Goal: Task Accomplishment & Management: Complete application form

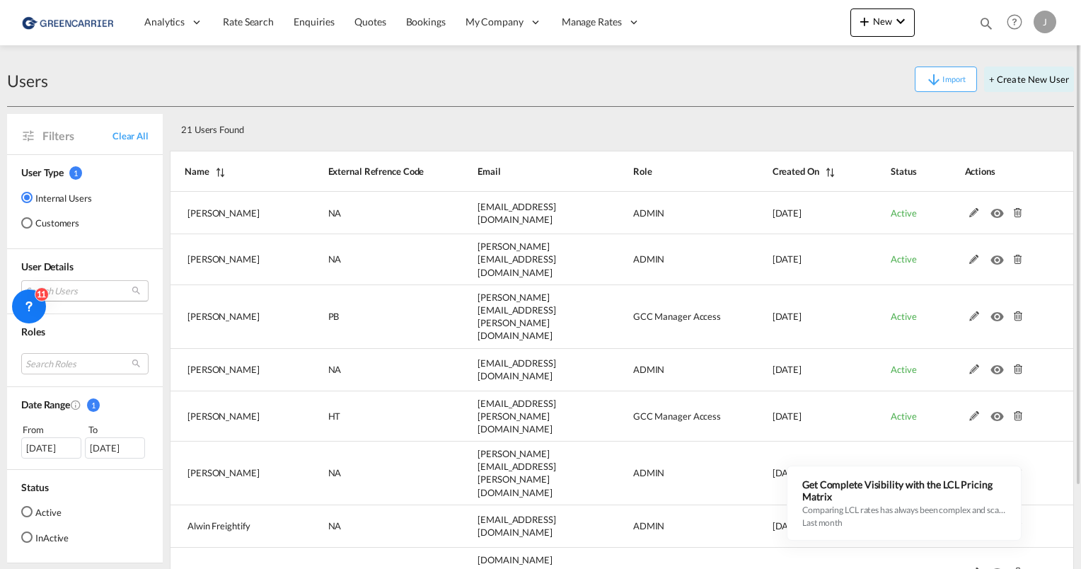
click at [84, 297] on md-select "Search Users [PERSON_NAME] [PERSON_NAME][EMAIL_ADDRESS][DOMAIN_NAME] tamizh Sel…" at bounding box center [84, 290] width 127 height 21
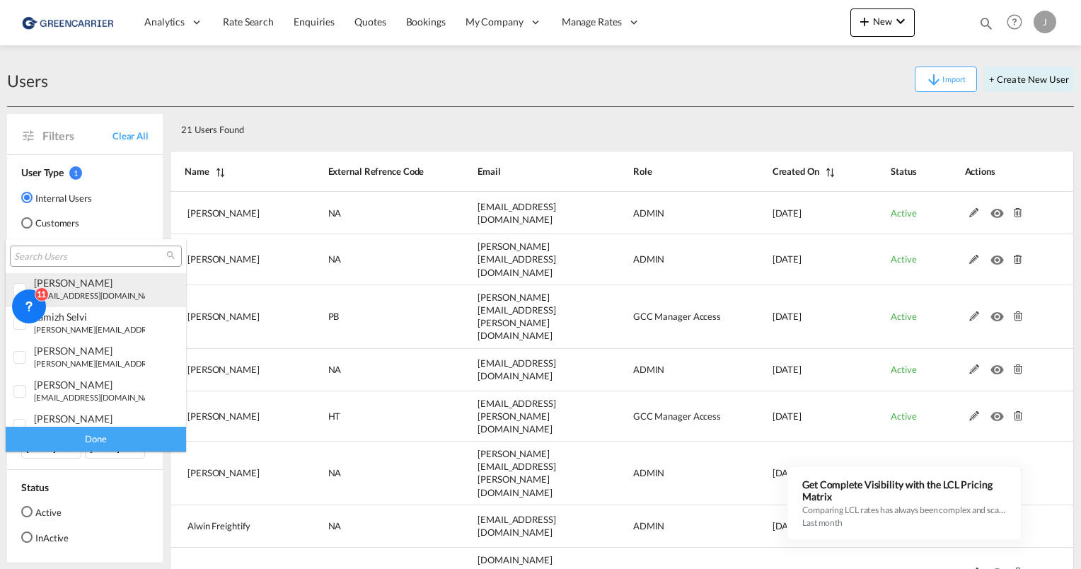
click at [83, 287] on div "[PERSON_NAME]" at bounding box center [89, 283] width 111 height 12
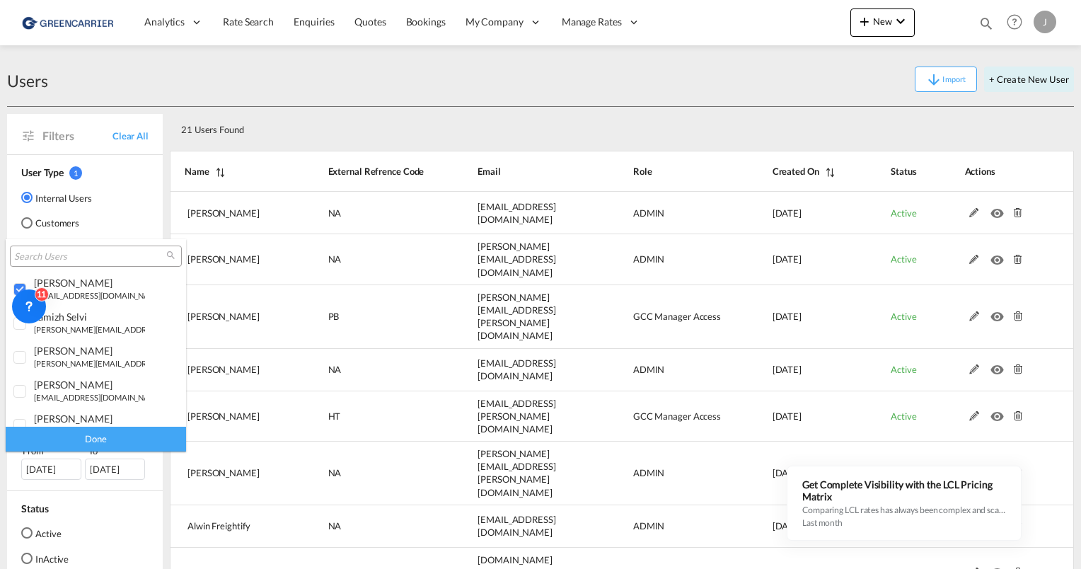
click at [86, 256] on input "search" at bounding box center [90, 257] width 152 height 13
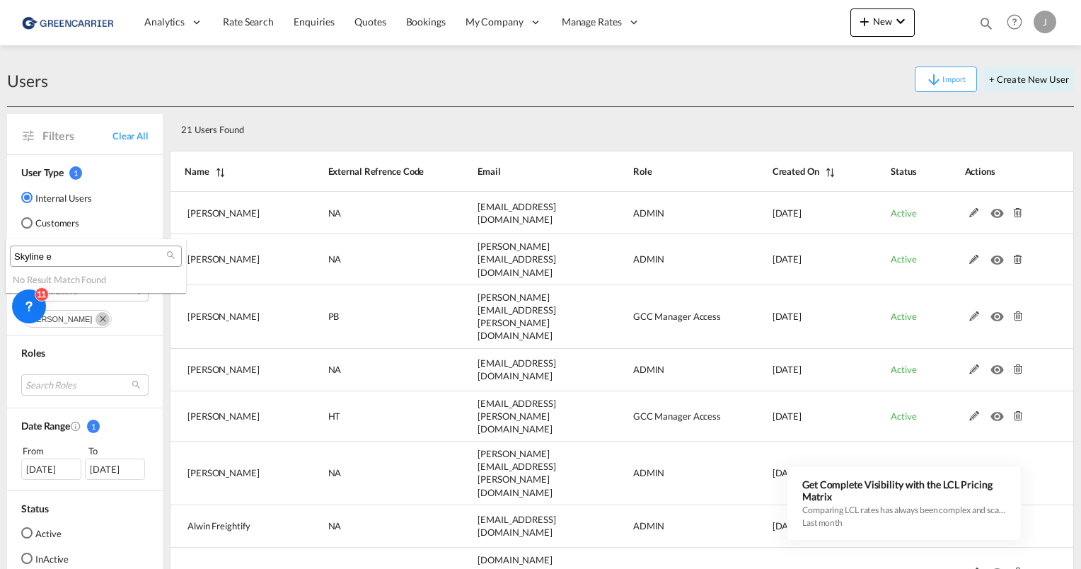
type input "Skyline e"
click at [43, 212] on md-backdrop at bounding box center [540, 284] width 1081 height 569
click at [37, 219] on md-radio-button "Customers" at bounding box center [56, 223] width 71 height 14
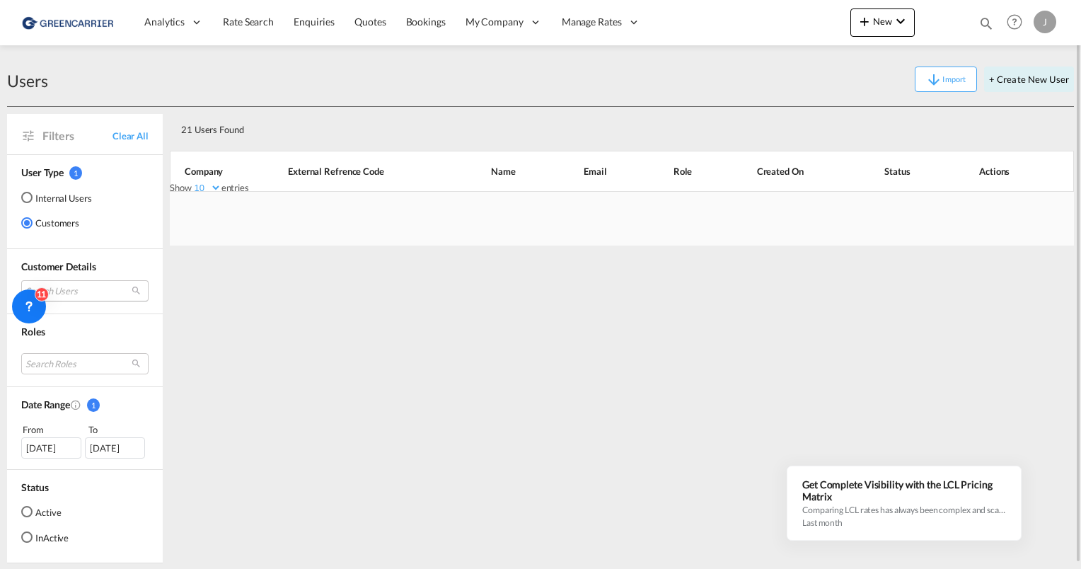
click at [97, 284] on md-select "Search Users" at bounding box center [84, 290] width 127 height 21
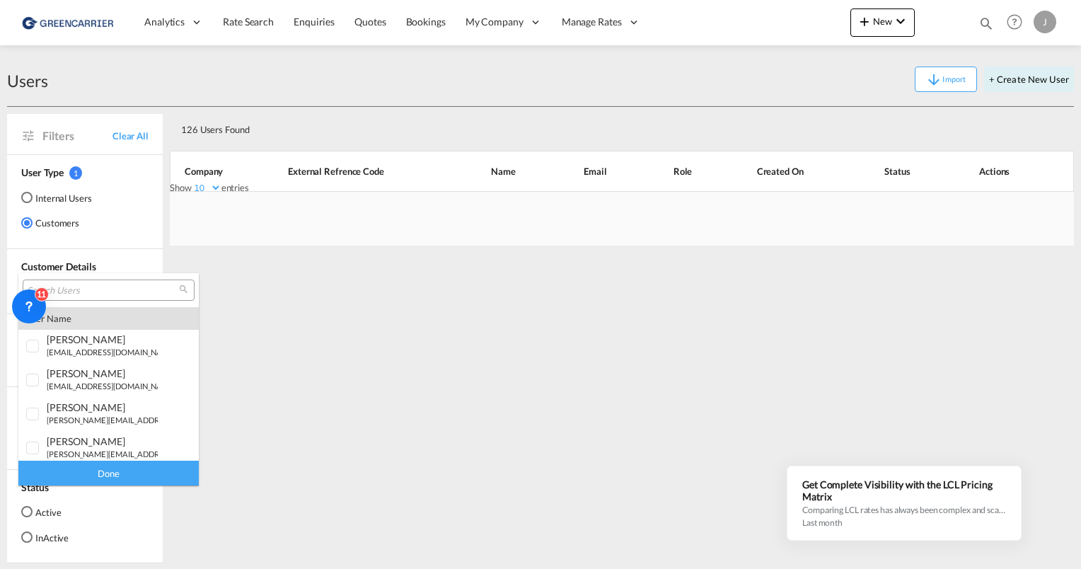
click at [105, 289] on input "search" at bounding box center [103, 291] width 152 height 13
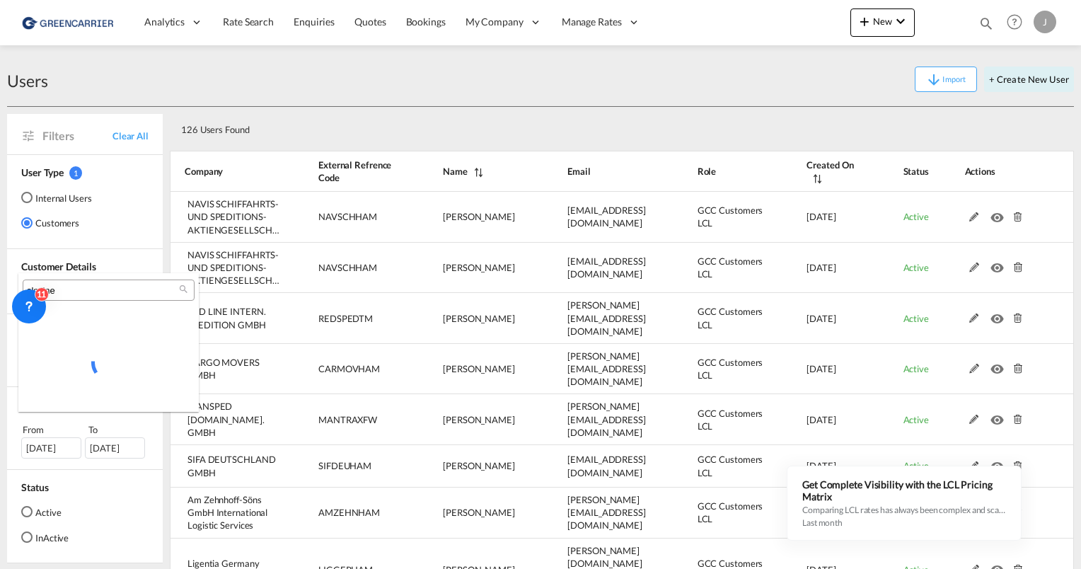
type input "skyline"
click at [98, 291] on input "skyline" at bounding box center [103, 291] width 152 height 13
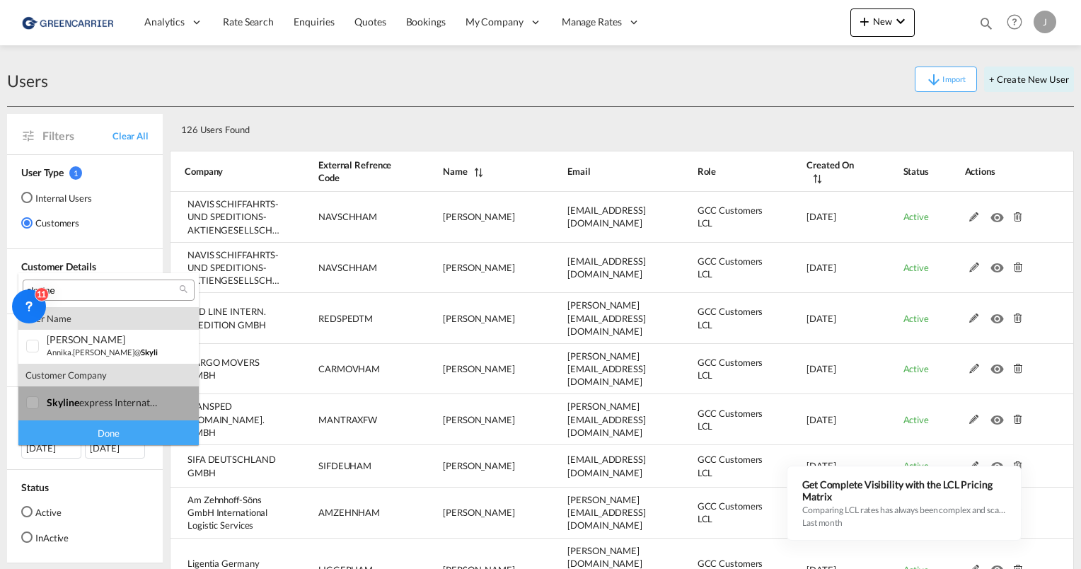
click at [34, 402] on div at bounding box center [33, 403] width 14 height 14
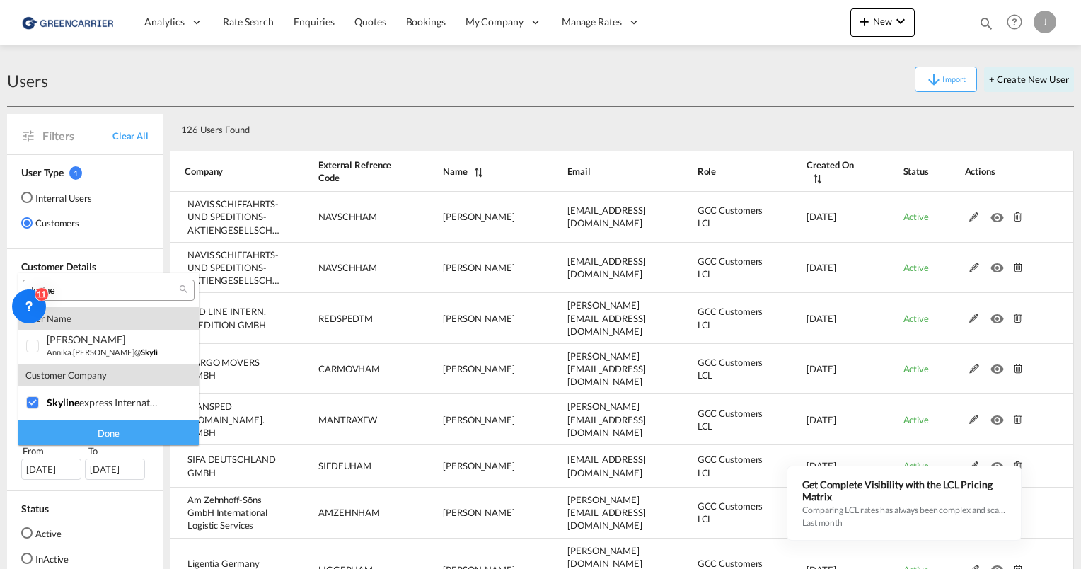
click at [117, 435] on div "Done" at bounding box center [108, 432] width 180 height 25
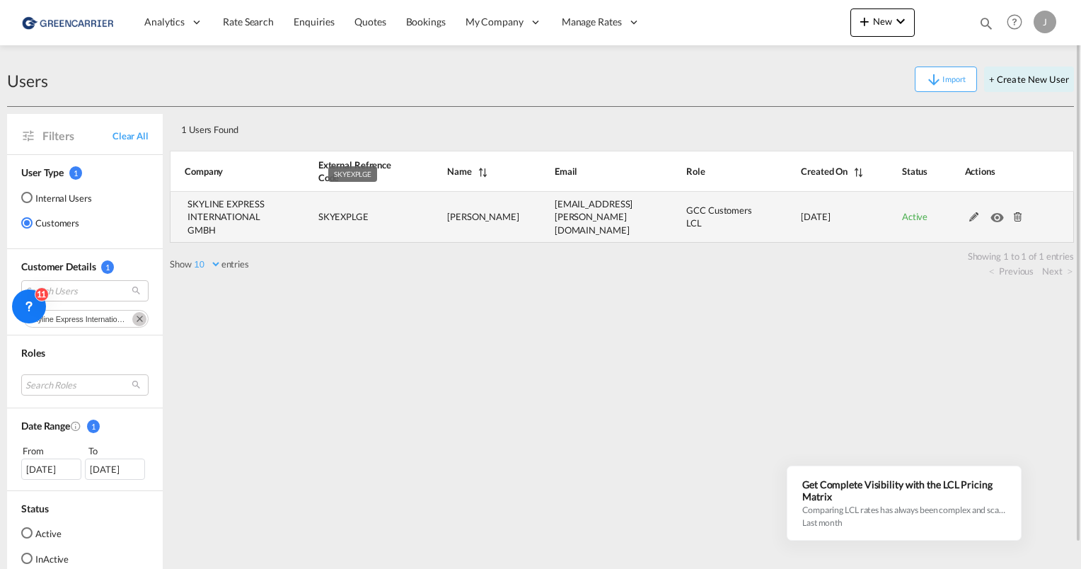
click at [344, 213] on span "SKYEXPLGE" at bounding box center [343, 216] width 50 height 11
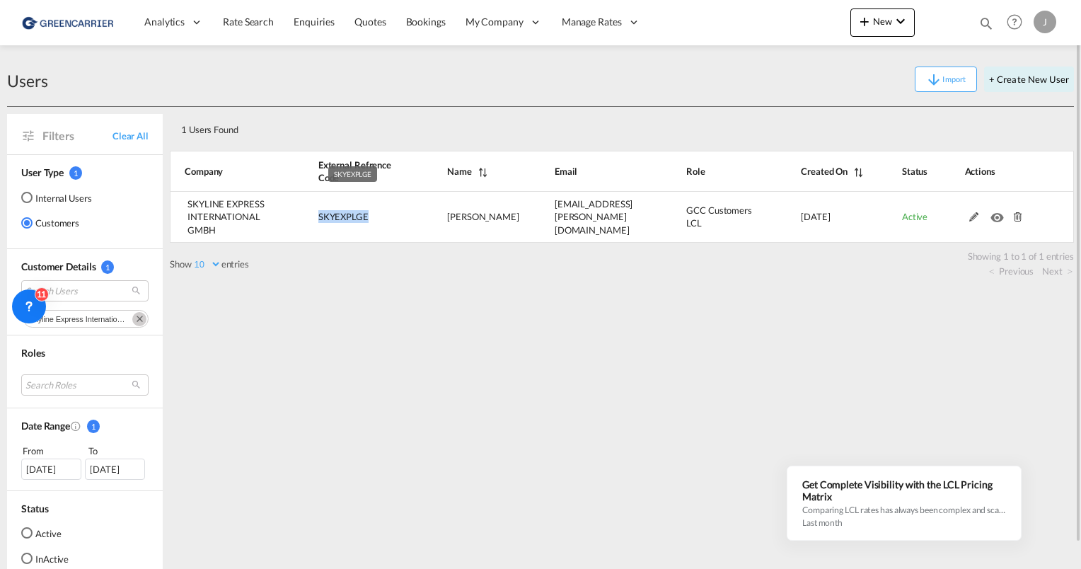
copy span "SKYEXPLGE"
click at [1025, 77] on button "+ Create New User" at bounding box center [1030, 79] width 90 height 25
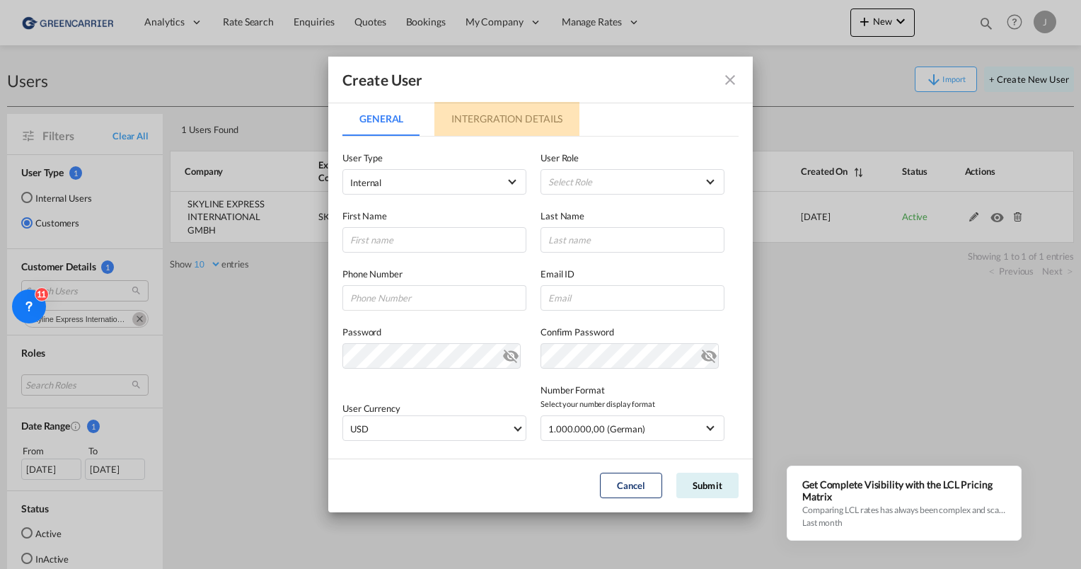
click at [476, 127] on md-tab-item "Intergration Details" at bounding box center [507, 119] width 145 height 34
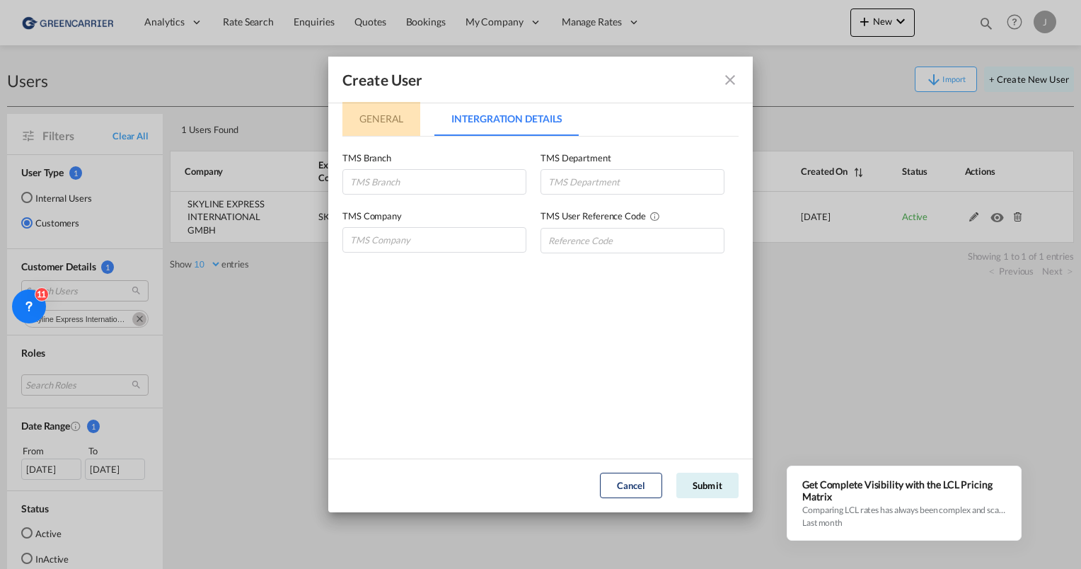
click at [388, 119] on md-tab-item "General" at bounding box center [382, 119] width 78 height 34
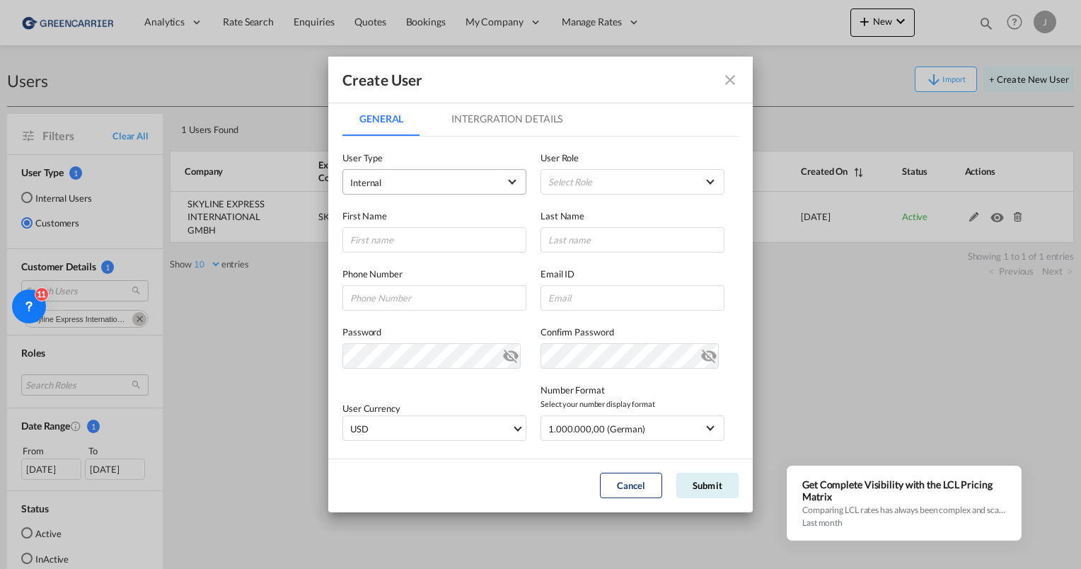
click at [399, 181] on span "Internal" at bounding box center [424, 183] width 149 height 14
click at [391, 219] on md-option "Customer" at bounding box center [433, 217] width 186 height 34
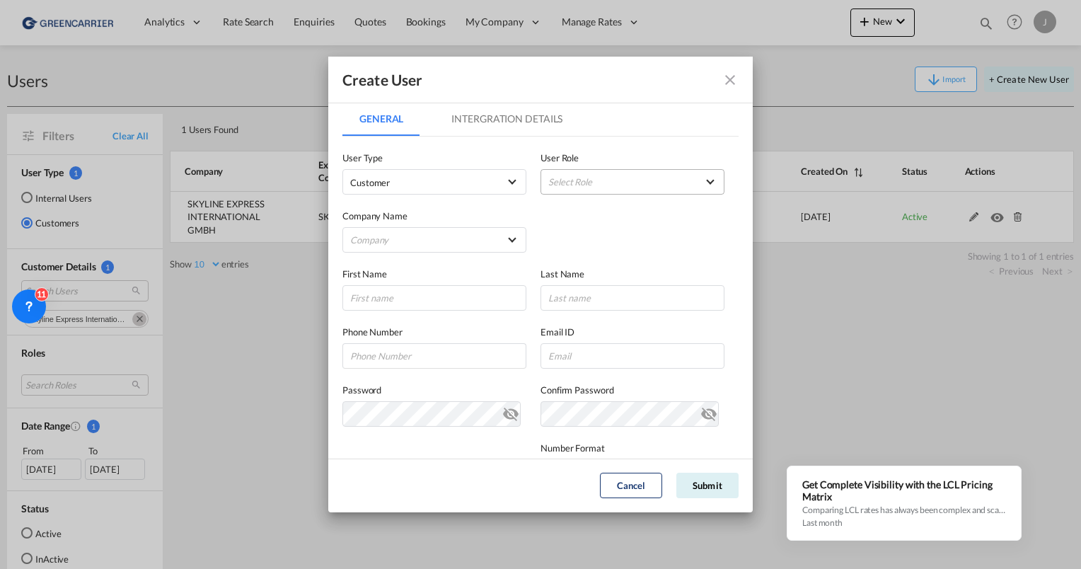
click at [556, 178] on md-select "Select Role" at bounding box center [633, 181] width 184 height 25
click at [371, 210] on md-backdrop at bounding box center [540, 284] width 1081 height 569
click at [398, 238] on md-select "Company NAVIS SCHIFFAHRTS- UND SPEDITIONS-AKTIENGESELLSCHAFT [PERSON_NAME] GMBH" at bounding box center [435, 239] width 184 height 25
click at [371, 200] on input "search" at bounding box center [459, 207] width 247 height 34
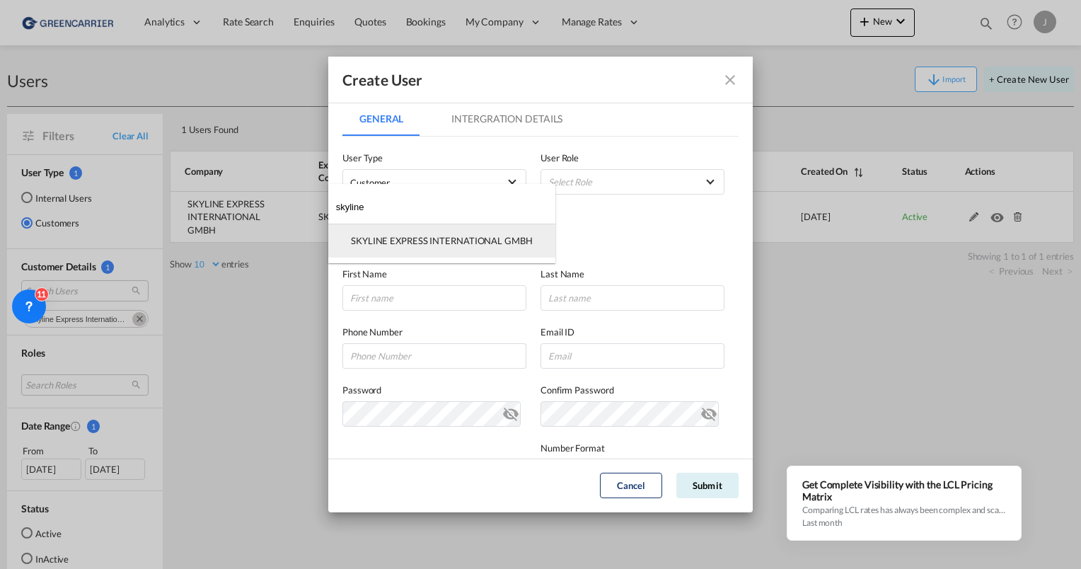
type input "skyline"
click at [396, 241] on div "SKYLINE EXPRESS INTERNATIONAL GMBH" at bounding box center [442, 240] width 182 height 13
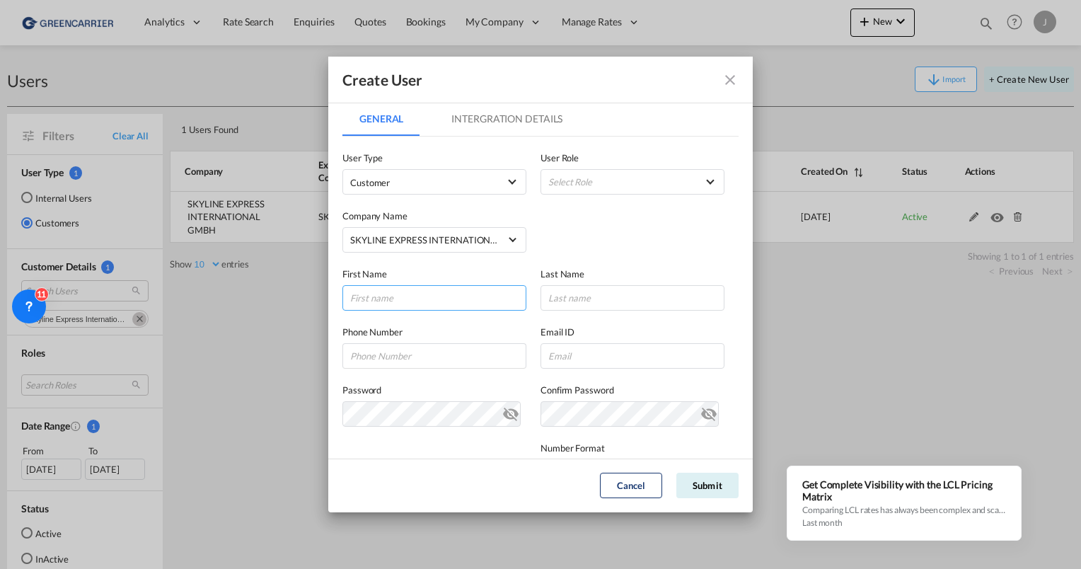
click at [396, 297] on input "GeneralIntergration Details ..." at bounding box center [435, 297] width 184 height 25
type input "[PERSON_NAME]"
type input "Aust"
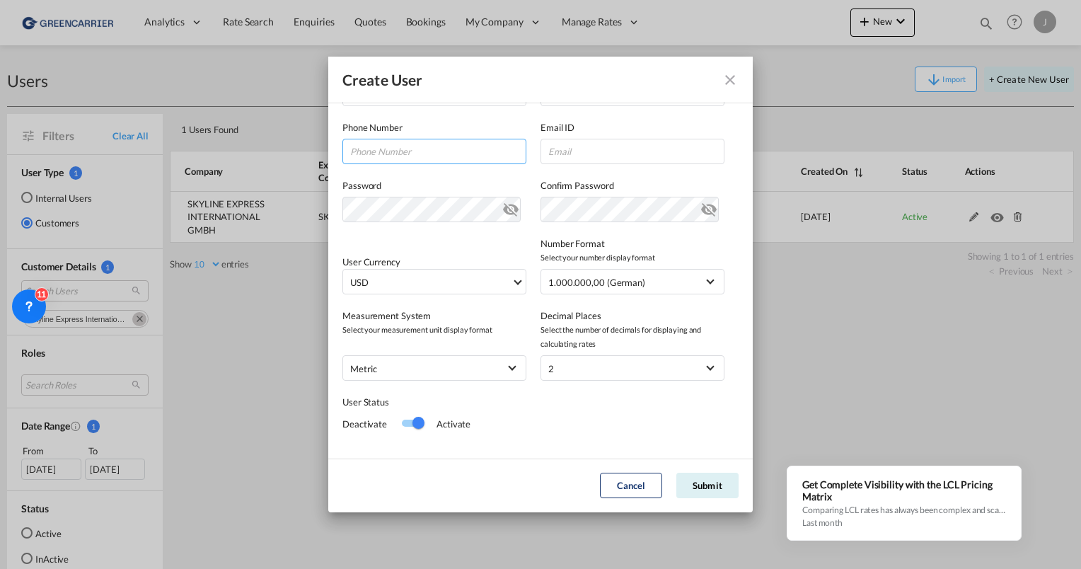
scroll to position [223, 0]
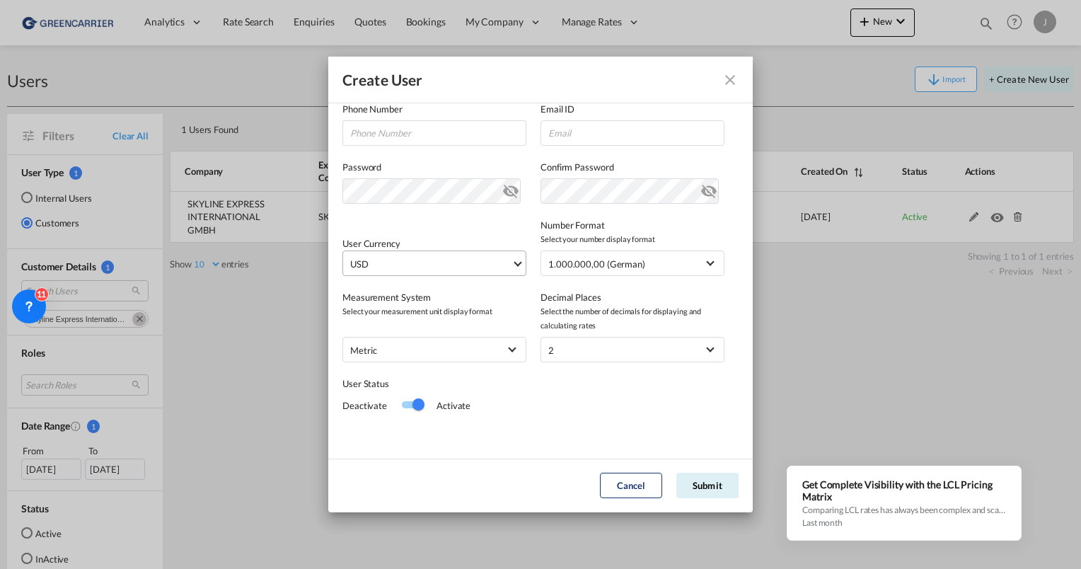
click at [419, 270] on span "USD" at bounding box center [430, 264] width 161 height 14
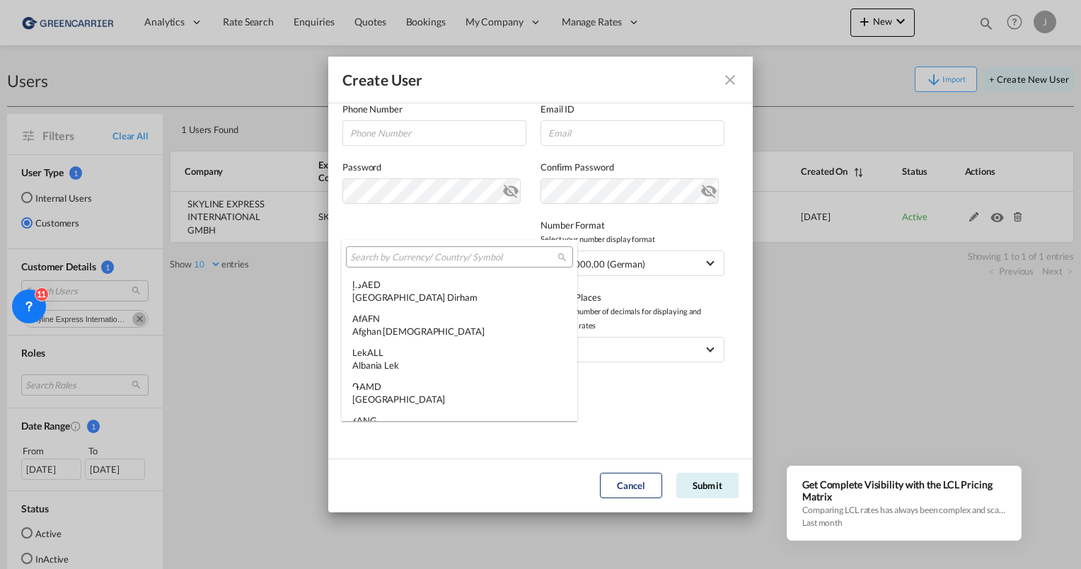
scroll to position [4886, 0]
click at [396, 260] on input "search" at bounding box center [453, 257] width 207 height 13
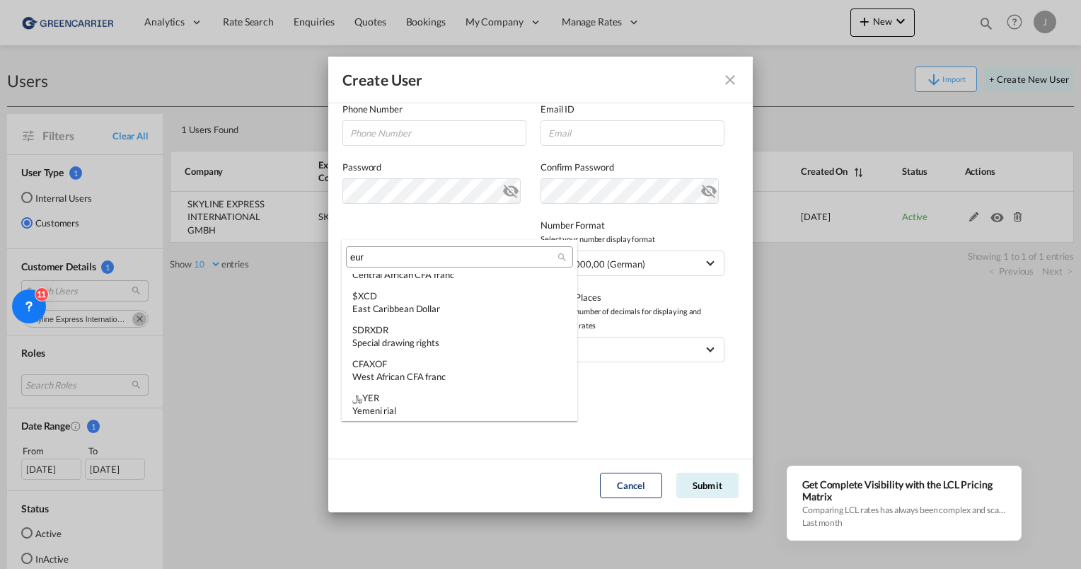
scroll to position [0, 0]
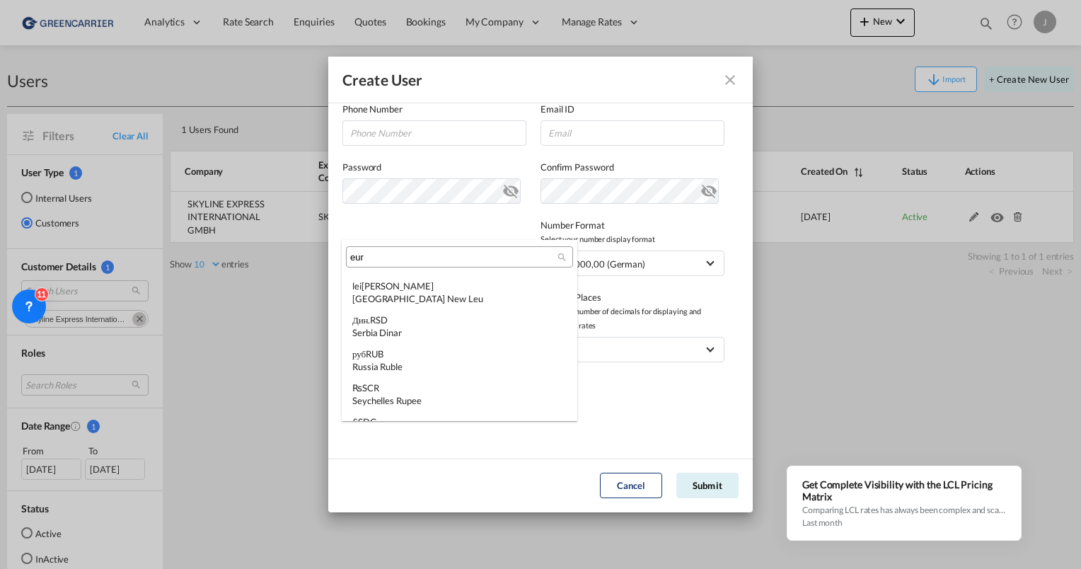
type input "eur"
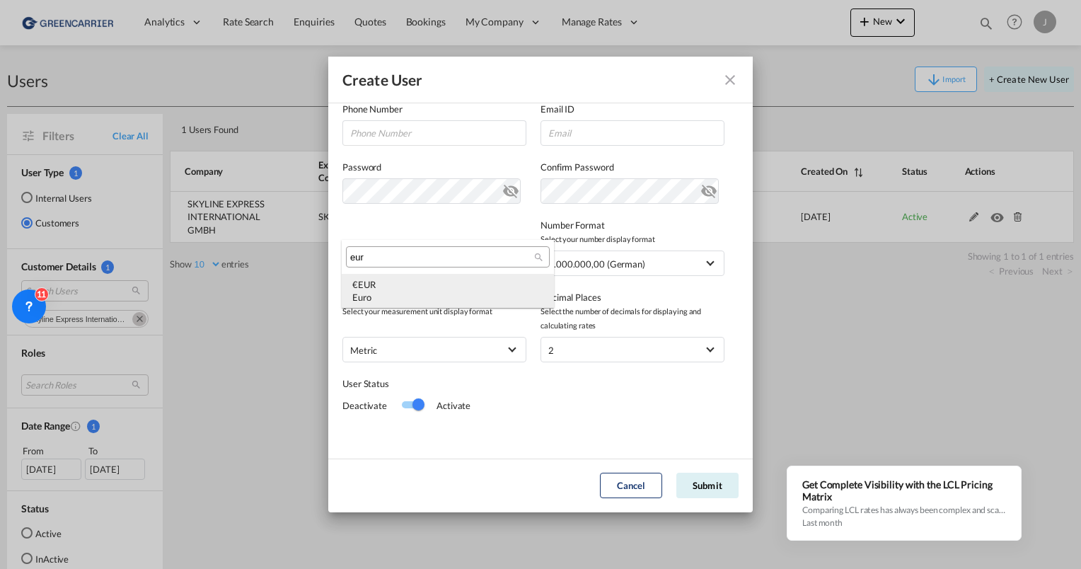
click at [397, 287] on div "€ EUR Euro" at bounding box center [447, 290] width 191 height 25
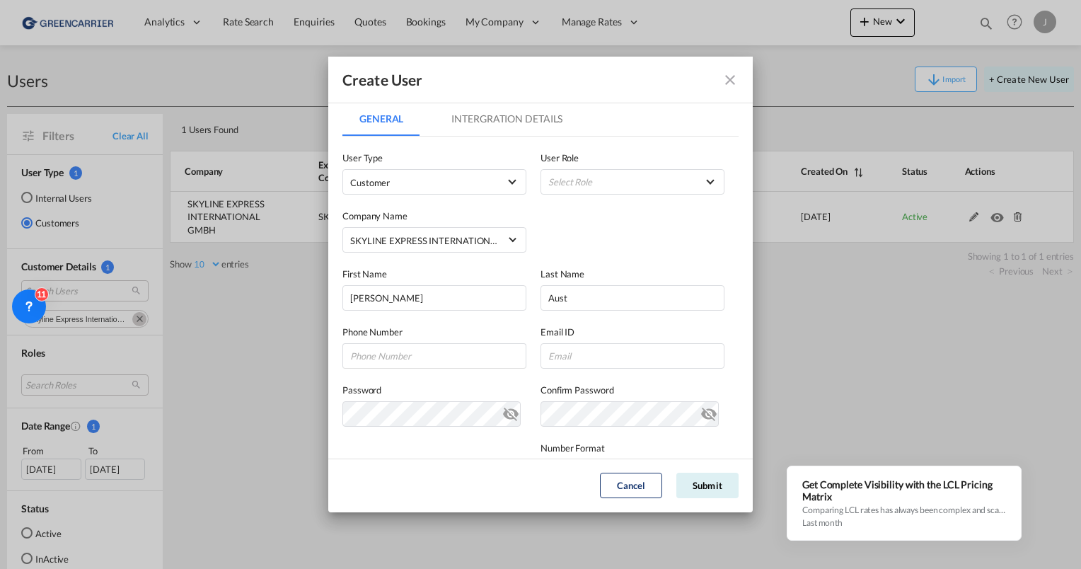
click at [478, 114] on md-tab-item "Intergration Details" at bounding box center [507, 119] width 145 height 34
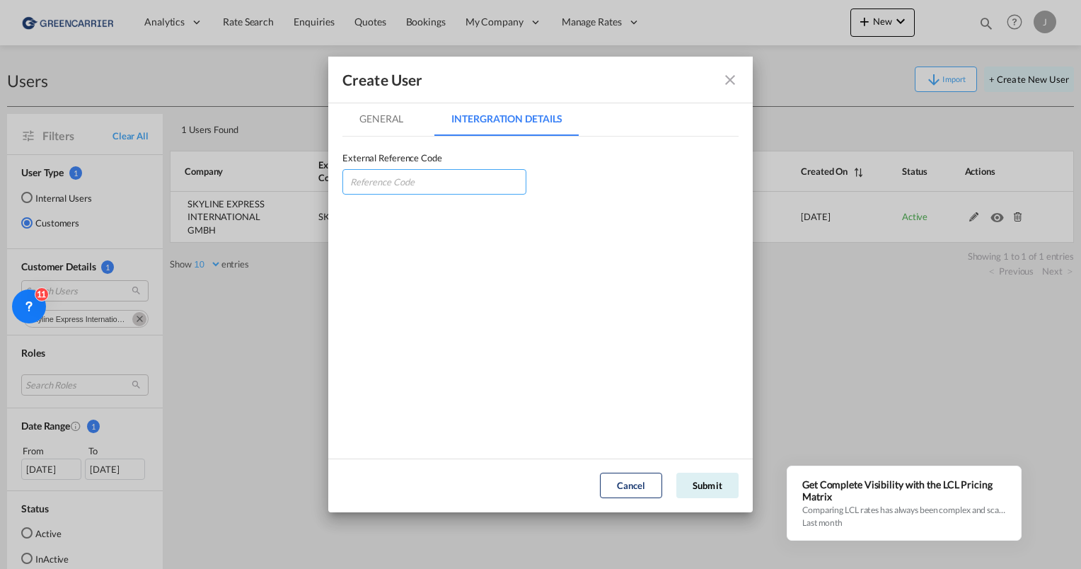
click at [393, 181] on input "GeneralIntergration Details ..." at bounding box center [435, 181] width 184 height 25
paste input "SKYEXPLGE"
type input "SKYEXPLGE"
click at [381, 121] on md-tab-item "General" at bounding box center [382, 119] width 78 height 34
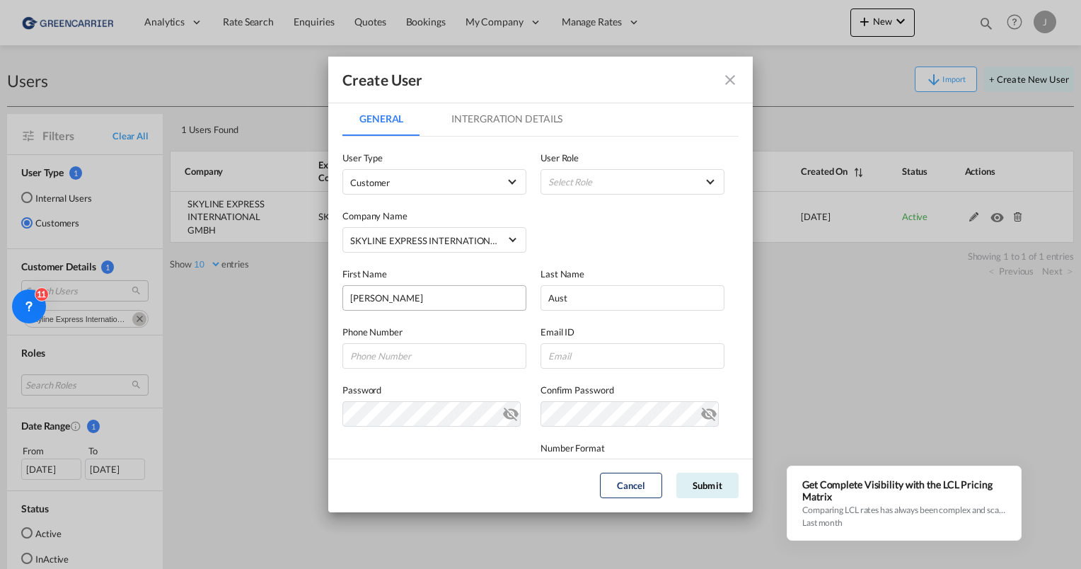
scroll to position [71, 0]
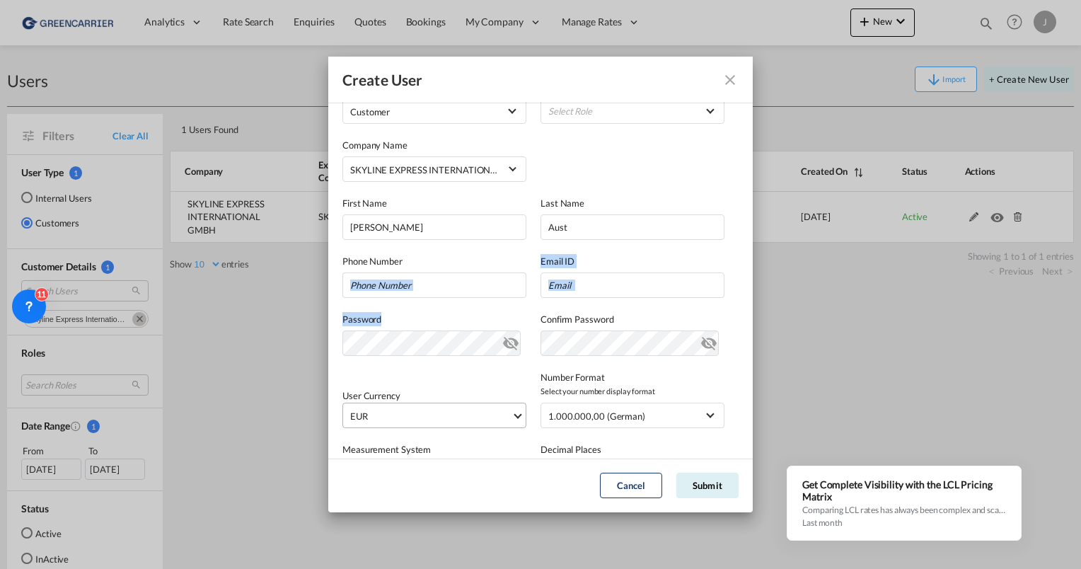
drag, startPoint x: 413, startPoint y: 299, endPoint x: 444, endPoint y: 322, distance: 38.9
click at [411, 296] on md-content "User Type Customer User Role Select Role Company Name SKYLINE EXPRESS INTERNATI…" at bounding box center [541, 331] width 396 height 531
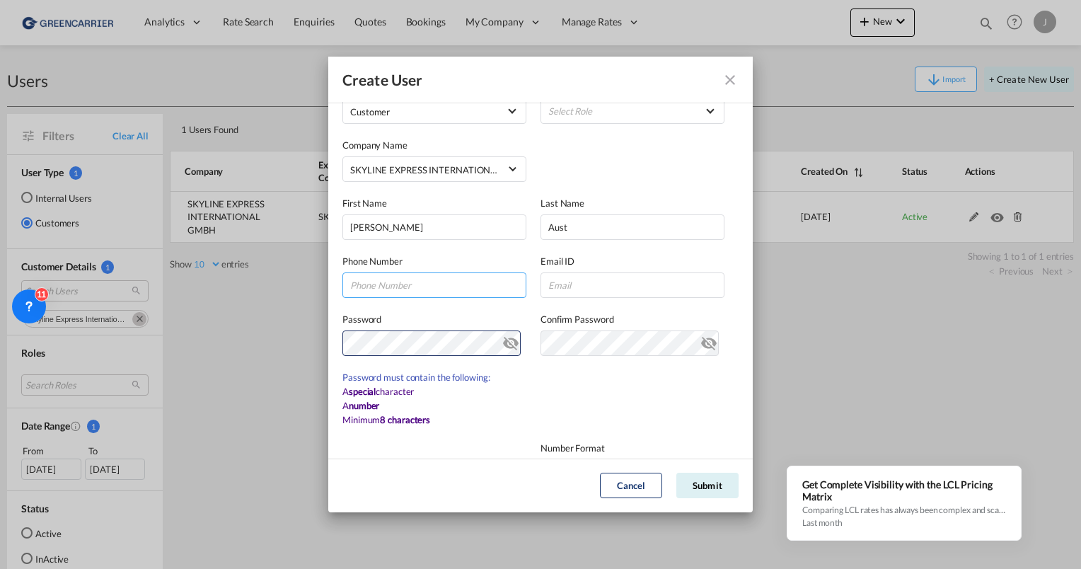
click at [395, 285] on input "GeneralIntergration Details ..." at bounding box center [435, 284] width 184 height 25
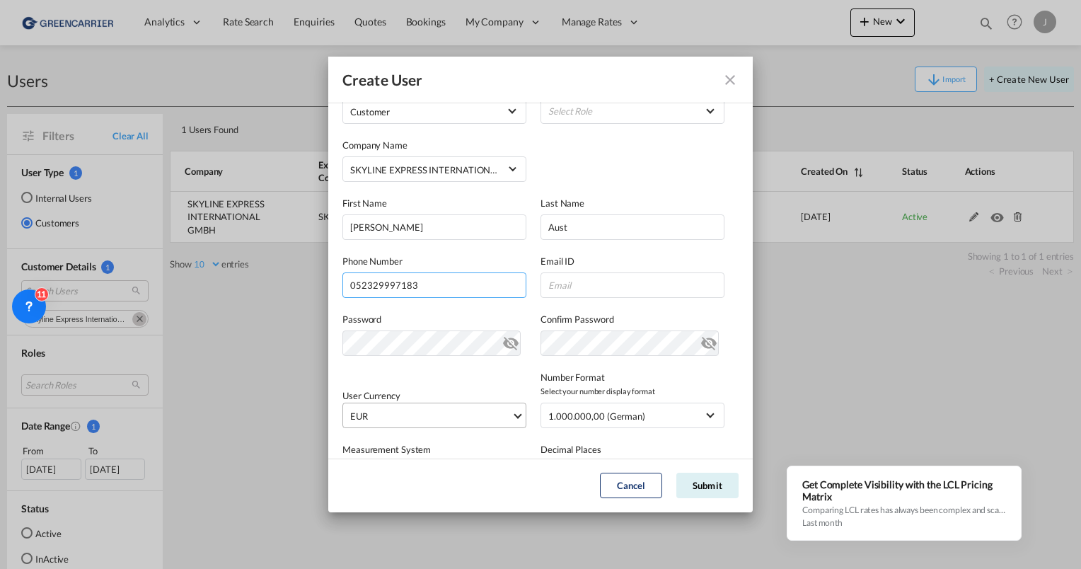
type input "052329997183"
paste input "[PERSON_NAME][EMAIL_ADDRESS][DOMAIN_NAME]"
type input "[PERSON_NAME][EMAIL_ADDRESS][DOMAIN_NAME]"
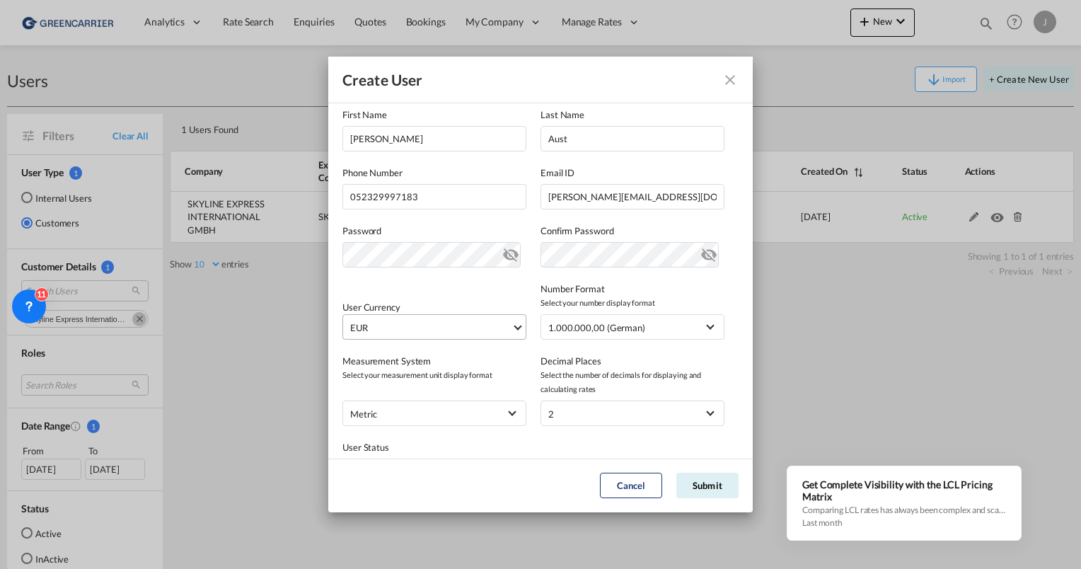
scroll to position [212, 0]
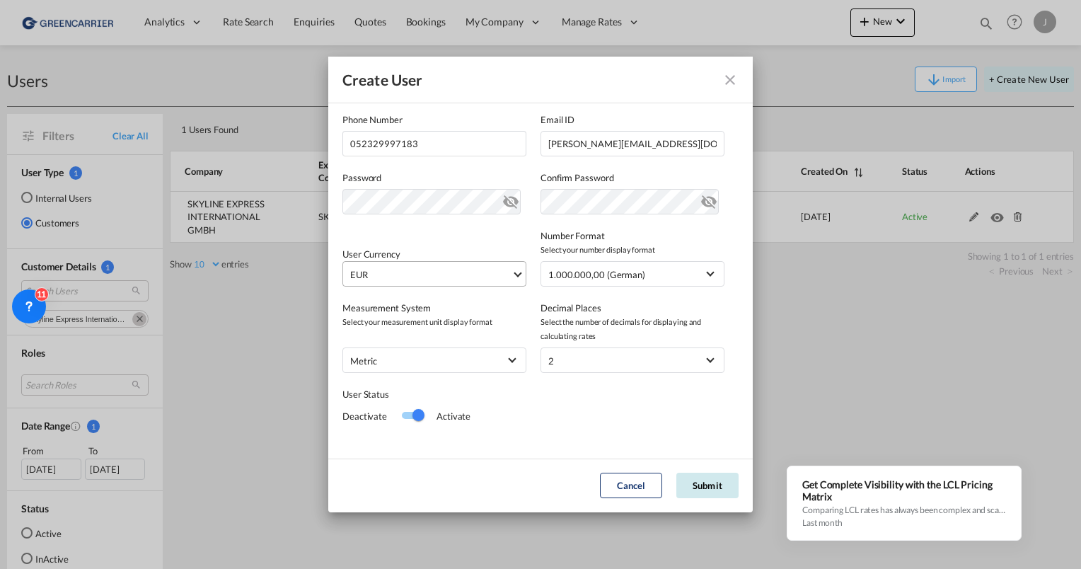
click at [704, 490] on button "Submit" at bounding box center [708, 485] width 62 height 25
click at [685, 490] on button "Submit" at bounding box center [708, 485] width 62 height 25
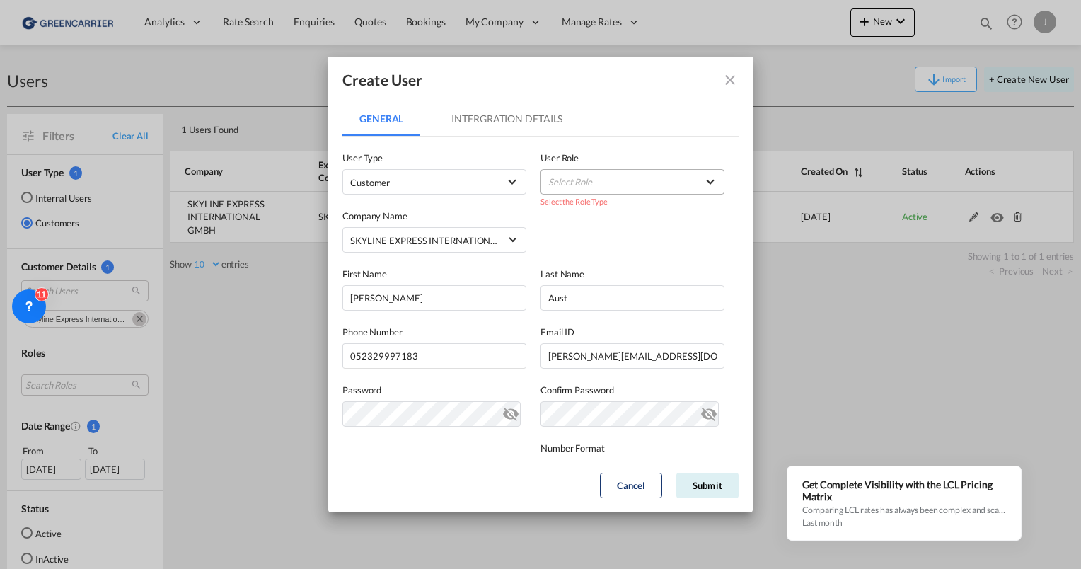
click at [584, 190] on md-select "Select Role" at bounding box center [633, 181] width 184 height 25
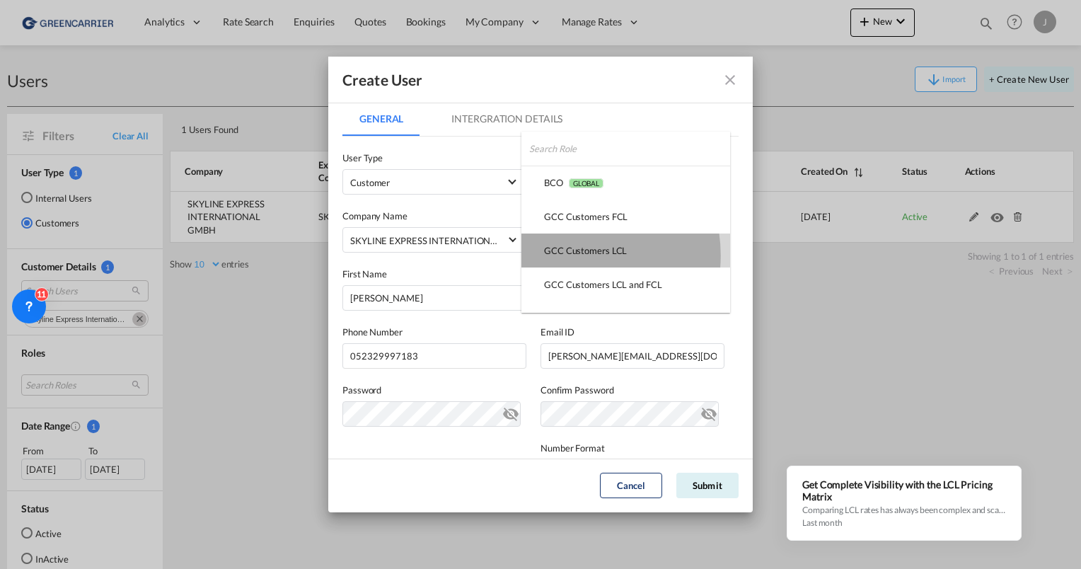
click at [569, 256] on div "GCC Customers LCL USER_DEFINED" at bounding box center [585, 250] width 83 height 13
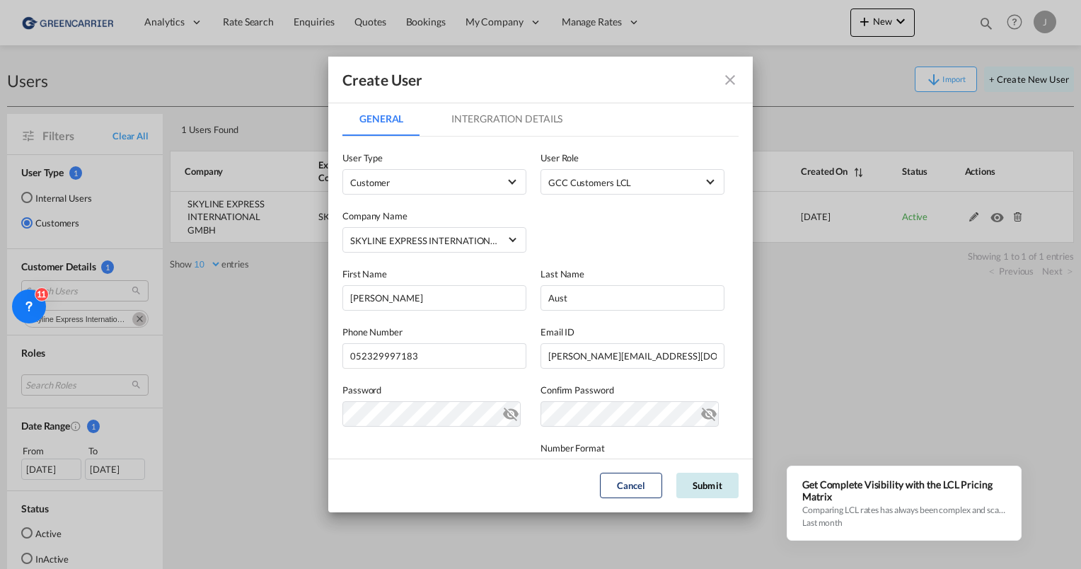
click at [693, 490] on button "Submit" at bounding box center [708, 485] width 62 height 25
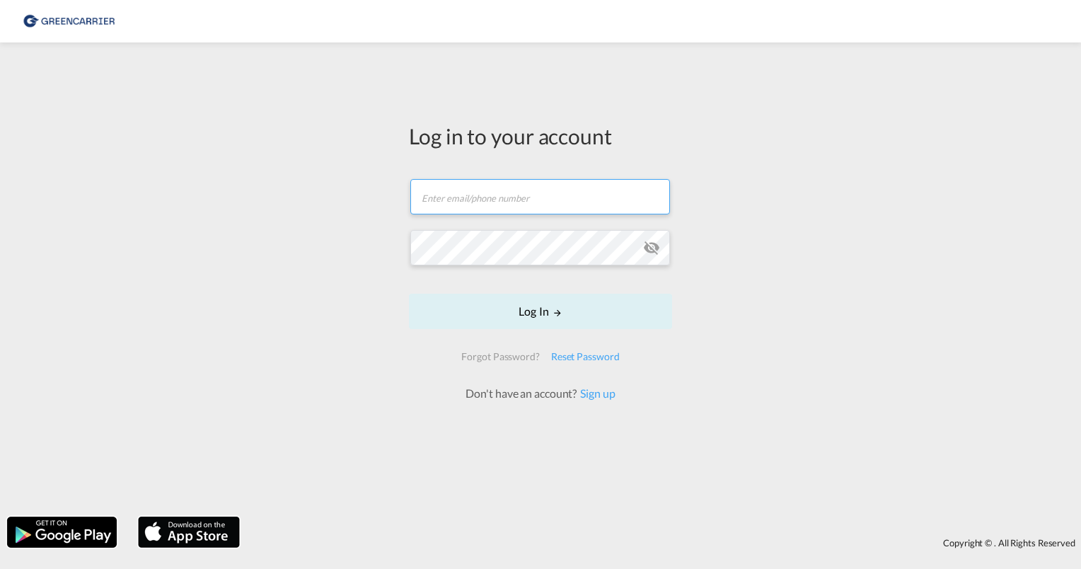
type input "[PERSON_NAME][EMAIL_ADDRESS][PERSON_NAME][DOMAIN_NAME]"
click at [348, 256] on div "Log in to your account [PERSON_NAME][EMAIL_ADDRESS][PERSON_NAME][DOMAIN_NAME] L…" at bounding box center [540, 280] width 1081 height 460
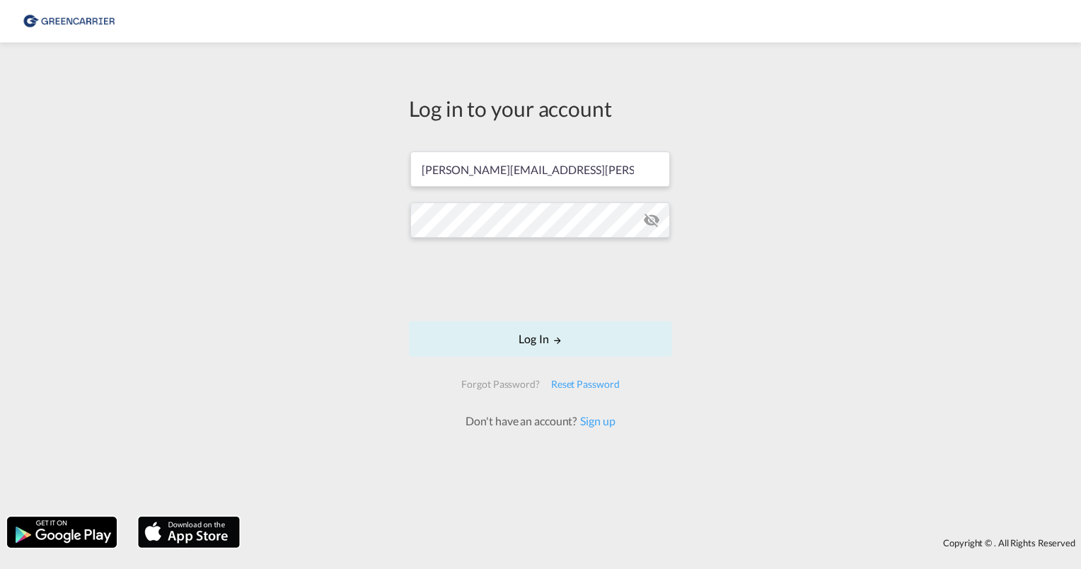
drag, startPoint x: 125, startPoint y: 167, endPoint x: 202, endPoint y: 0, distance: 184.3
click at [136, 157] on div "Log in to your account julian.geise@greencarrier.com Log In Forgot Password? Re…" at bounding box center [540, 280] width 1081 height 460
